Goal: Information Seeking & Learning: Learn about a topic

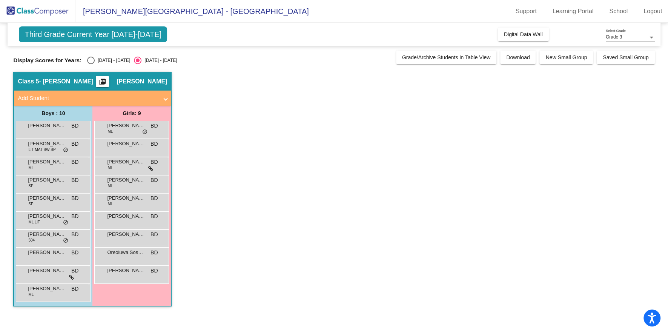
click at [92, 62] on div "Select an option" at bounding box center [91, 61] width 8 height 8
click at [91, 64] on input "[DATE] - [DATE]" at bounding box center [91, 64] width 0 height 0
radio input "true"
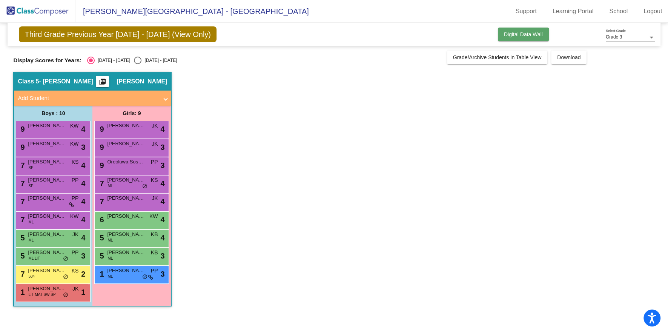
click at [539, 34] on span "Digital Data Wall" at bounding box center [523, 34] width 39 height 6
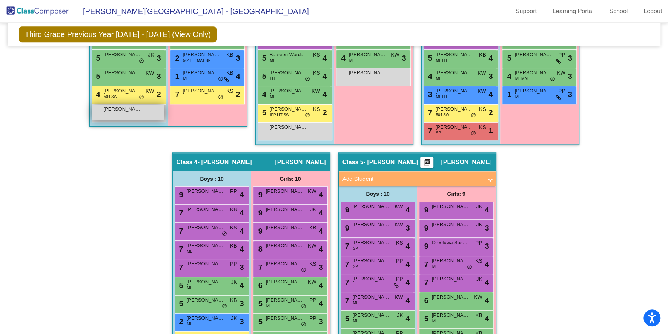
scroll to position [356, 0]
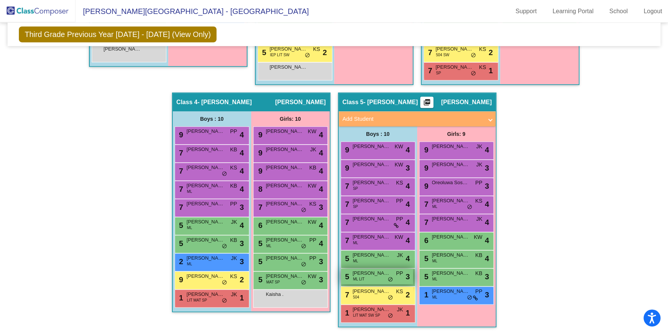
click at [389, 276] on span "do_not_disturb_alt" at bounding box center [390, 279] width 5 height 6
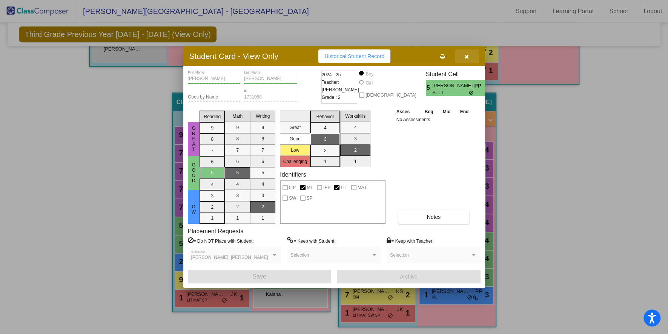
click at [468, 56] on icon "button" at bounding box center [467, 56] width 4 height 5
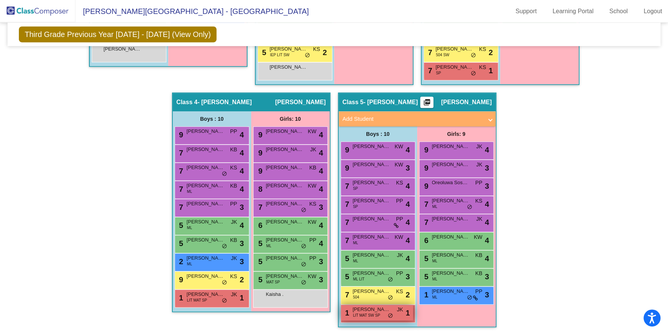
click at [396, 316] on div "1 [PERSON_NAME] LIT MAT SW SP JK lock do_not_disturb_alt 1" at bounding box center [377, 312] width 72 height 15
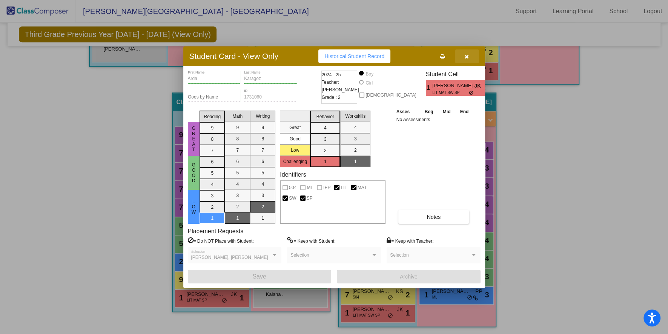
click at [471, 58] on button "button" at bounding box center [467, 56] width 24 height 14
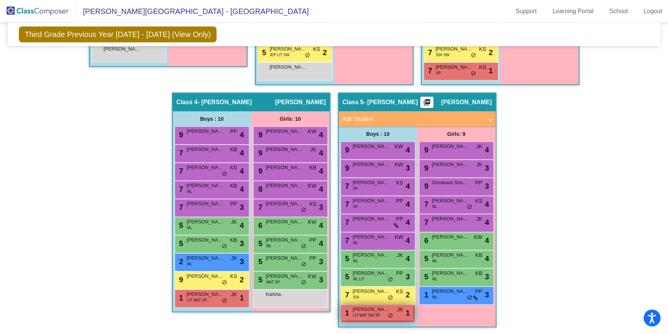
scroll to position [356, 0]
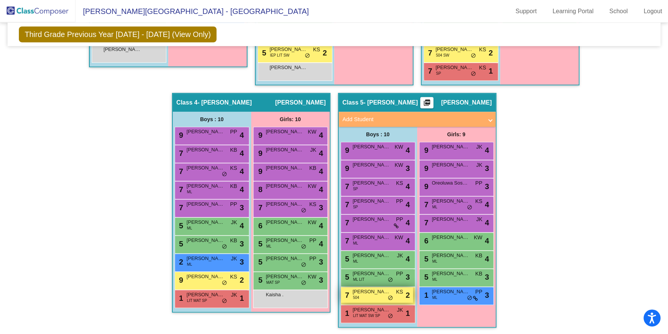
click at [376, 301] on div "7 [PERSON_NAME] 504 KS lock do_not_disturb_alt 2" at bounding box center [377, 294] width 72 height 15
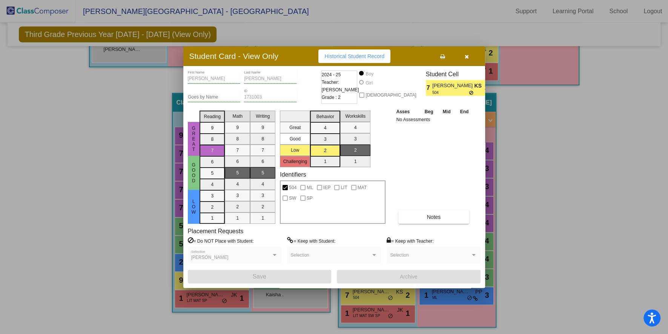
click at [469, 58] on button "button" at bounding box center [467, 56] width 24 height 14
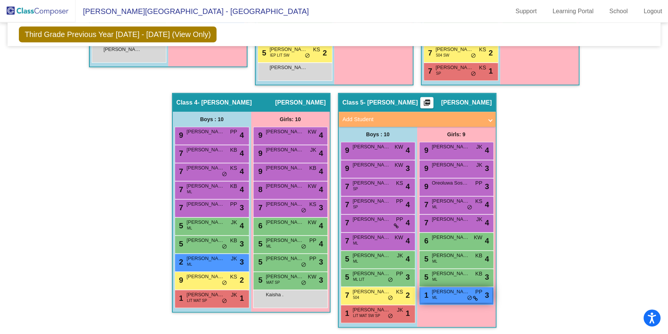
click at [445, 292] on span "[PERSON_NAME]" at bounding box center [451, 292] width 38 height 8
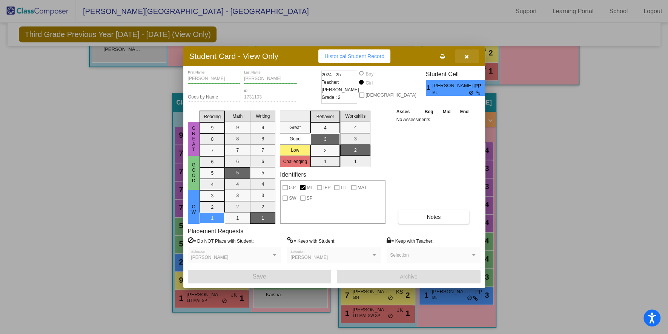
click at [466, 58] on icon "button" at bounding box center [467, 56] width 4 height 5
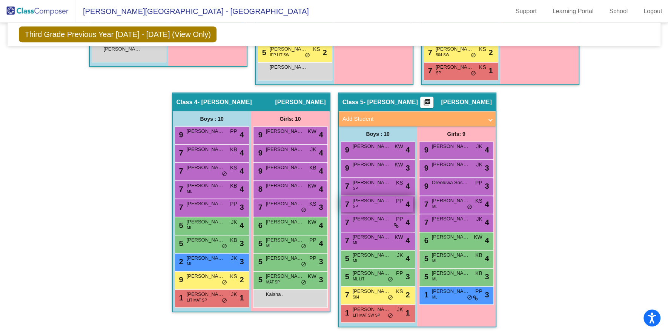
scroll to position [354, 0]
